Goal: Transaction & Acquisition: Obtain resource

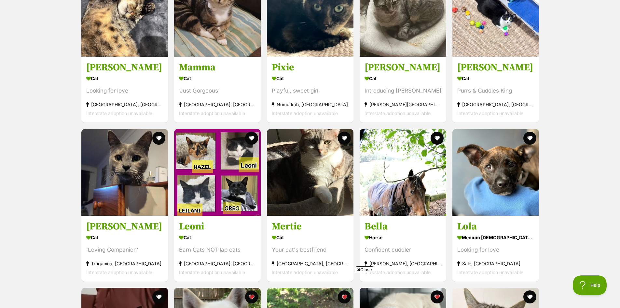
scroll to position [2213, 0]
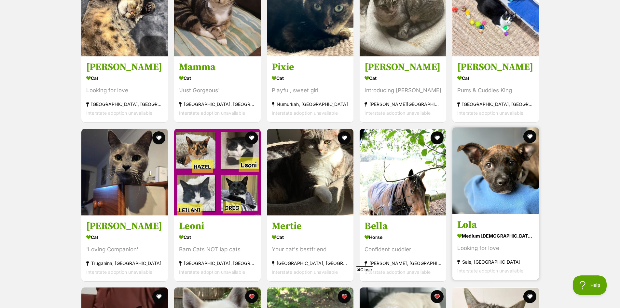
click at [485, 167] on img at bounding box center [495, 170] width 87 height 87
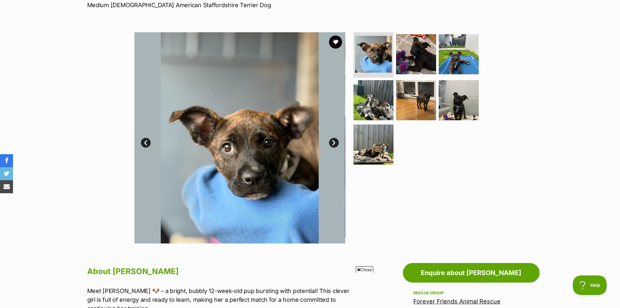
scroll to position [65, 0]
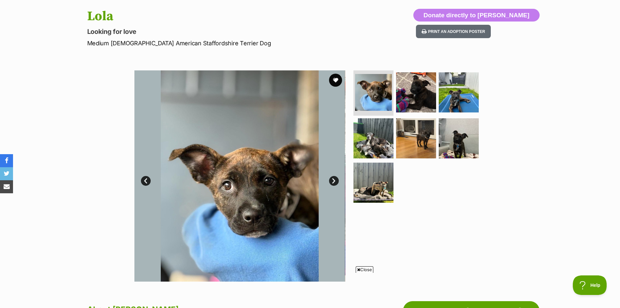
click at [333, 178] on link "Next" at bounding box center [334, 181] width 10 height 10
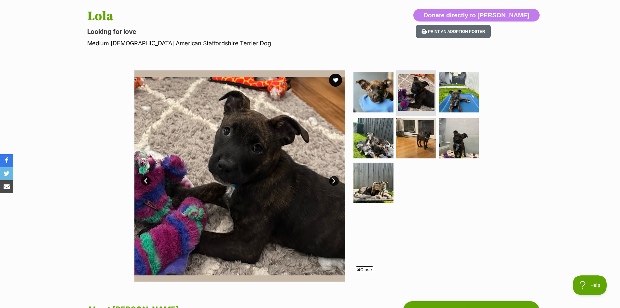
click at [333, 178] on link "Next" at bounding box center [334, 181] width 10 height 10
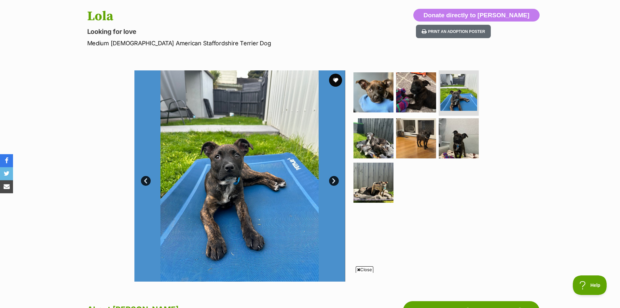
click at [333, 178] on link "Next" at bounding box center [334, 181] width 10 height 10
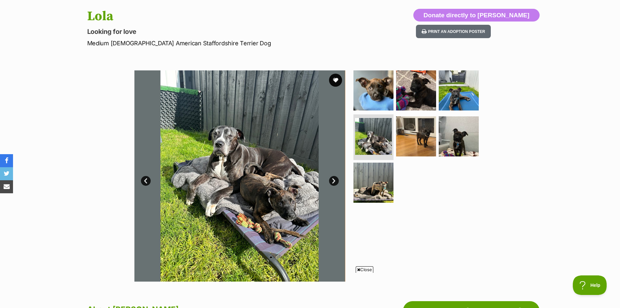
click at [333, 178] on link "Next" at bounding box center [334, 181] width 10 height 10
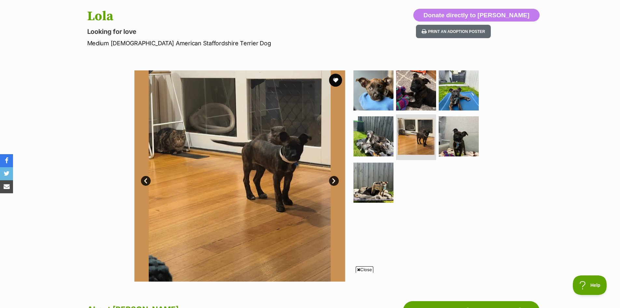
click at [333, 178] on link "Next" at bounding box center [334, 181] width 10 height 10
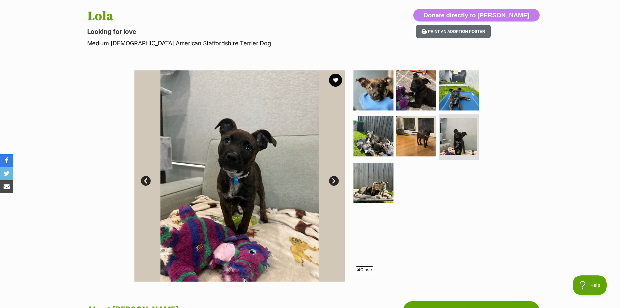
click at [333, 178] on link "Next" at bounding box center [334, 181] width 10 height 10
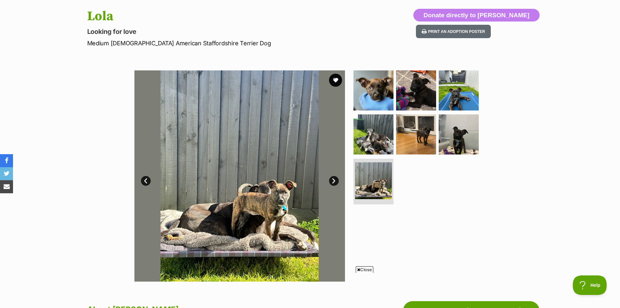
click at [333, 178] on link "Next" at bounding box center [334, 181] width 10 height 10
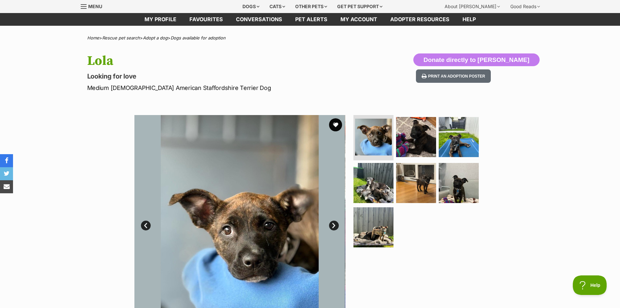
scroll to position [0, 0]
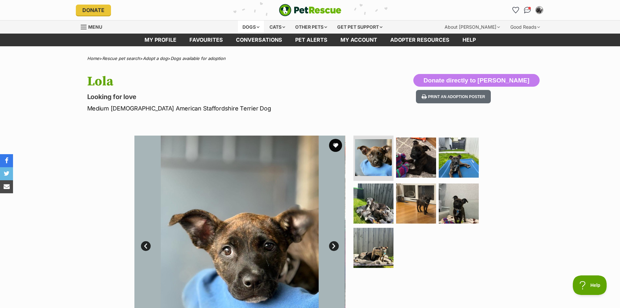
click at [248, 27] on div "Dogs" at bounding box center [251, 27] width 26 height 13
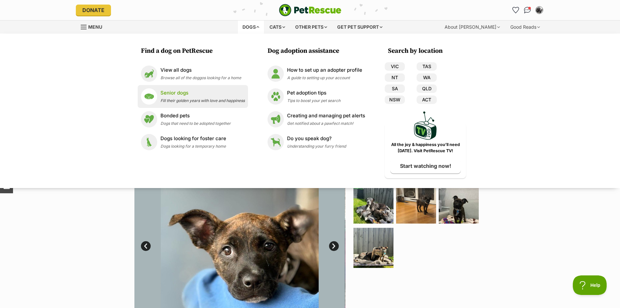
click at [173, 91] on p "Senior dogs" at bounding box center [202, 92] width 84 height 7
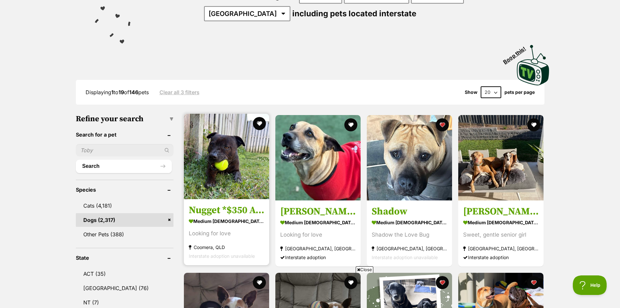
click at [228, 169] on img at bounding box center [226, 156] width 85 height 85
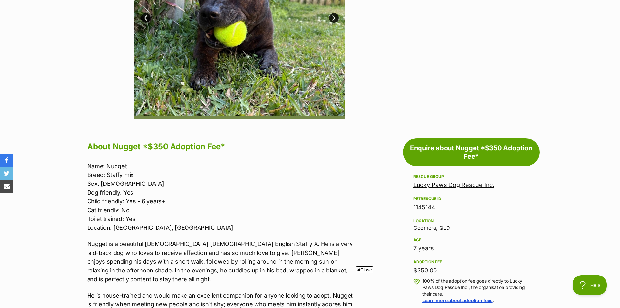
scroll to position [130, 0]
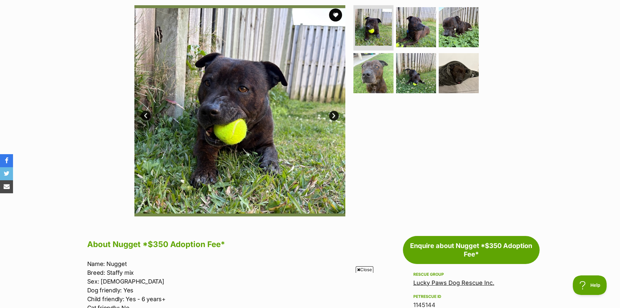
click at [332, 117] on link "Next" at bounding box center [334, 116] width 10 height 10
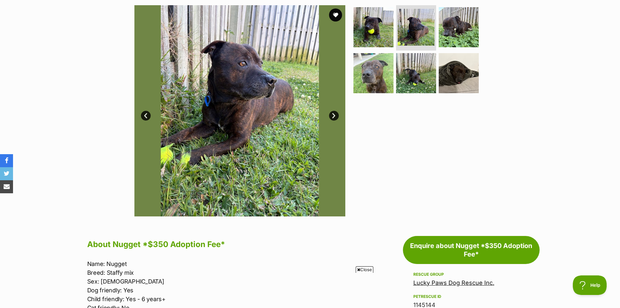
click at [332, 117] on link "Next" at bounding box center [334, 116] width 10 height 10
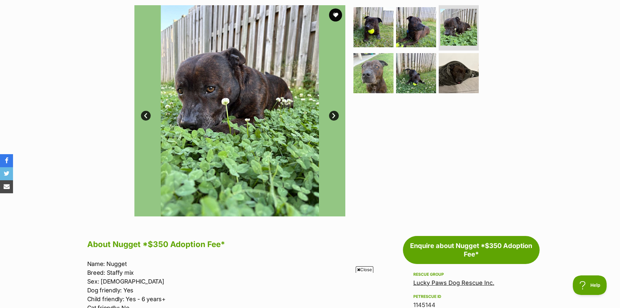
click at [332, 117] on link "Next" at bounding box center [334, 116] width 10 height 10
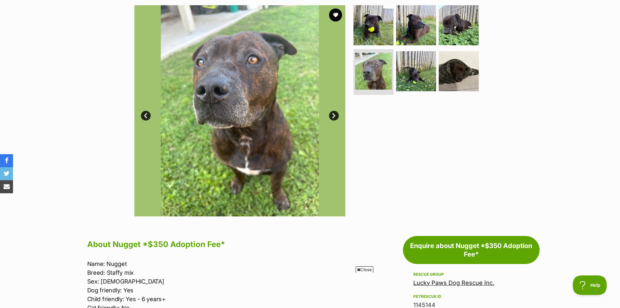
click at [332, 117] on link "Next" at bounding box center [334, 116] width 10 height 10
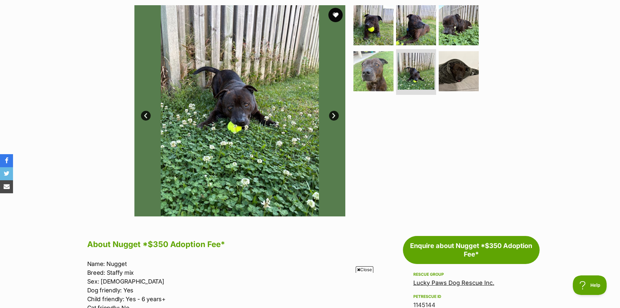
click at [335, 14] on button "favourite" at bounding box center [335, 15] width 14 height 14
click at [333, 115] on link "Next" at bounding box center [334, 116] width 10 height 10
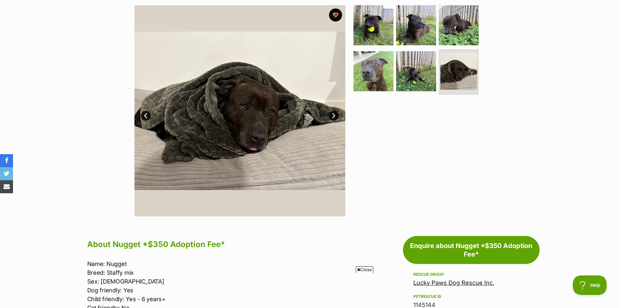
click at [333, 115] on link "Next" at bounding box center [334, 116] width 10 height 10
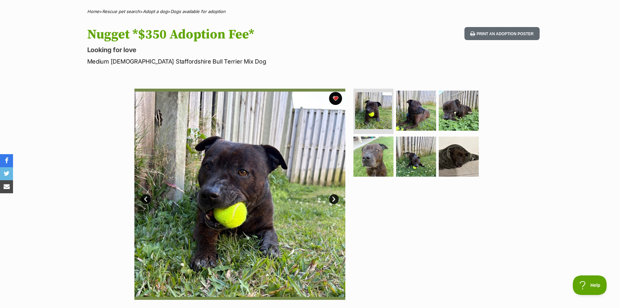
scroll to position [0, 0]
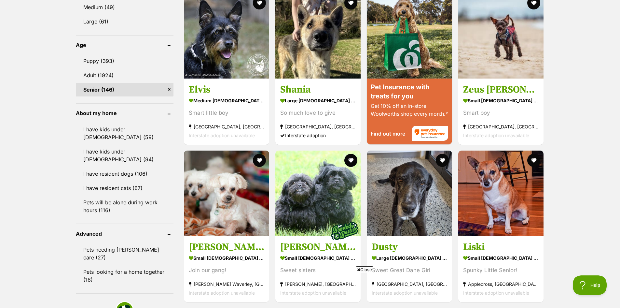
scroll to position [651, 0]
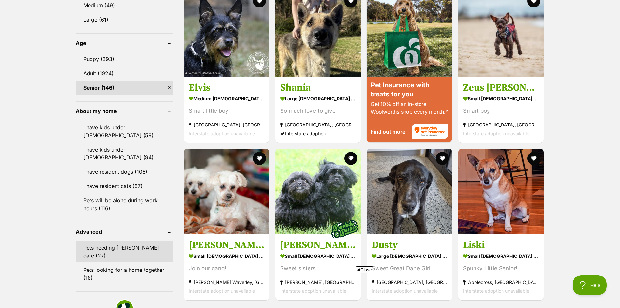
click at [125, 240] on link "Pets needing [PERSON_NAME] care (27)" at bounding box center [125, 250] width 98 height 21
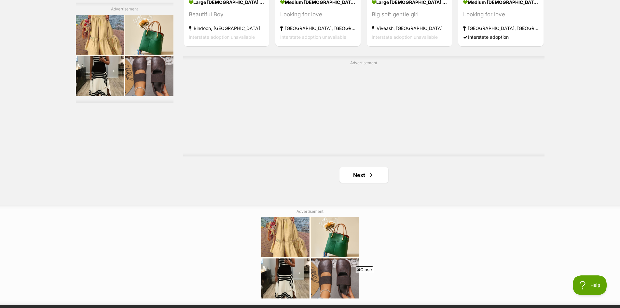
scroll to position [1139, 0]
